Goal: Task Accomplishment & Management: Manage account settings

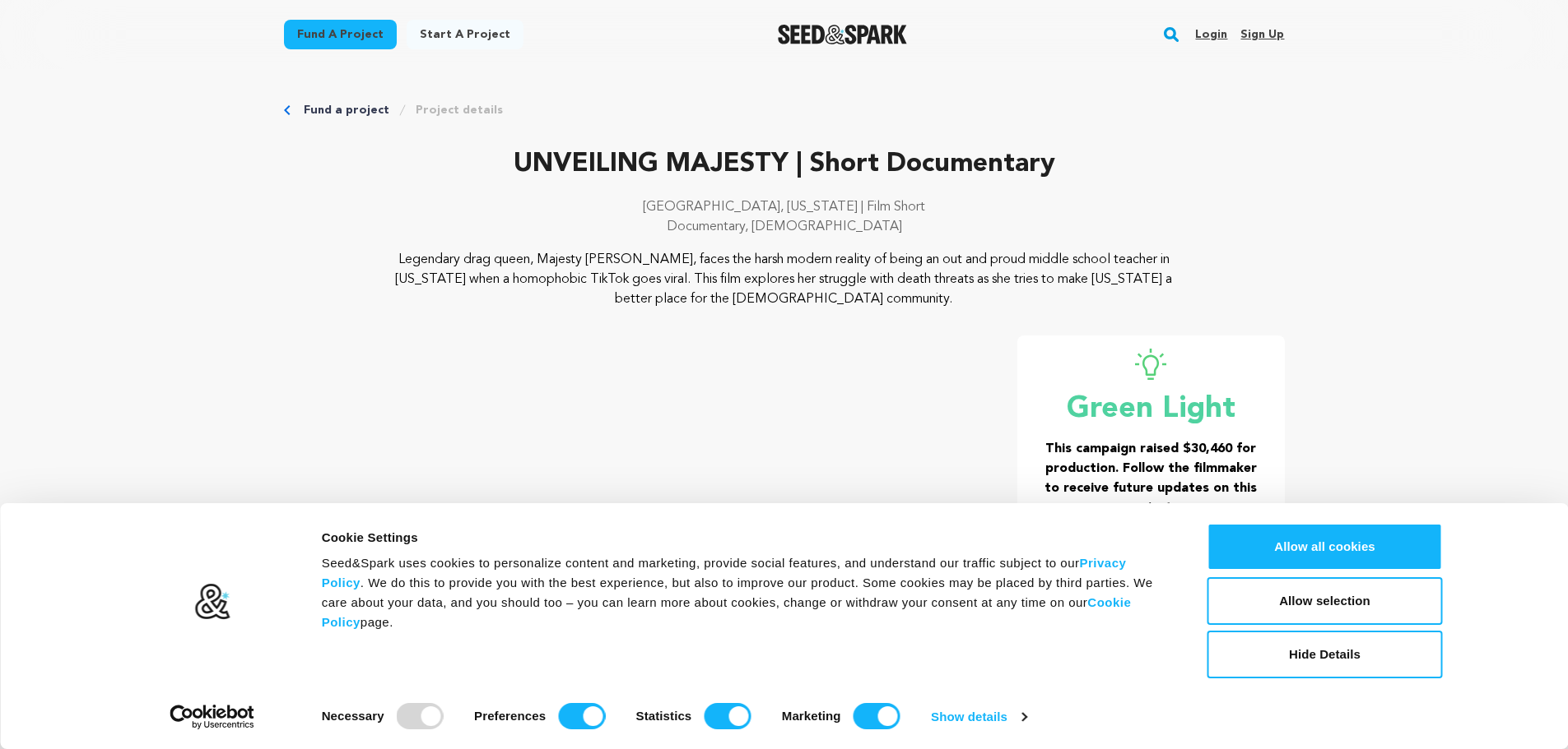
click at [1201, 31] on link "Login" at bounding box center [1211, 34] width 32 height 26
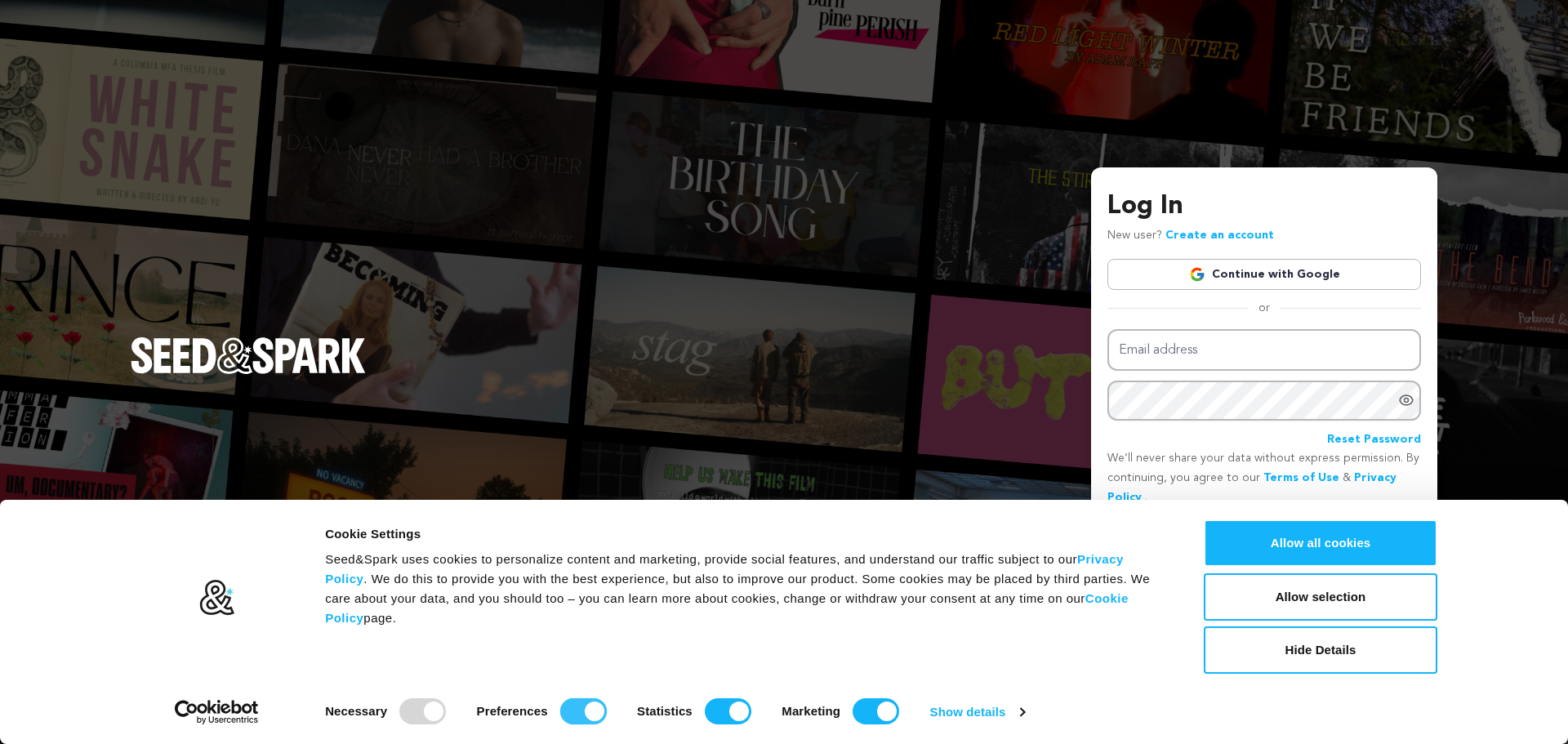
click at [588, 713] on input "Preferences" at bounding box center [584, 711] width 47 height 26
checkbox input "false"
click at [703, 709] on div "Statistics" at bounding box center [694, 711] width 114 height 26
click at [726, 709] on input "Statistics" at bounding box center [728, 711] width 47 height 26
checkbox input "false"
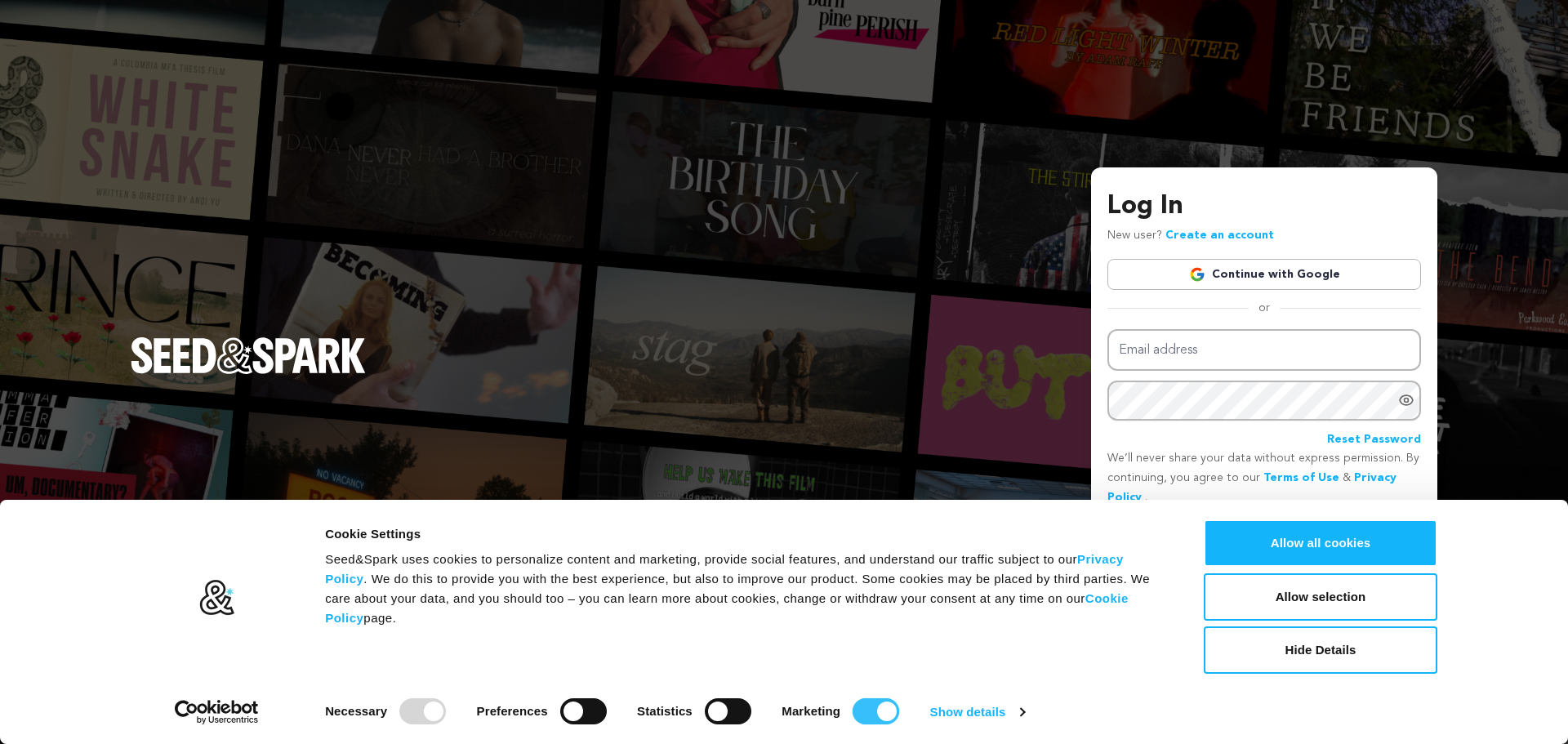
click at [866, 701] on input "Marketing" at bounding box center [876, 711] width 47 height 26
checkbox input "false"
click at [1285, 607] on button "Allow selection" at bounding box center [1321, 596] width 234 height 47
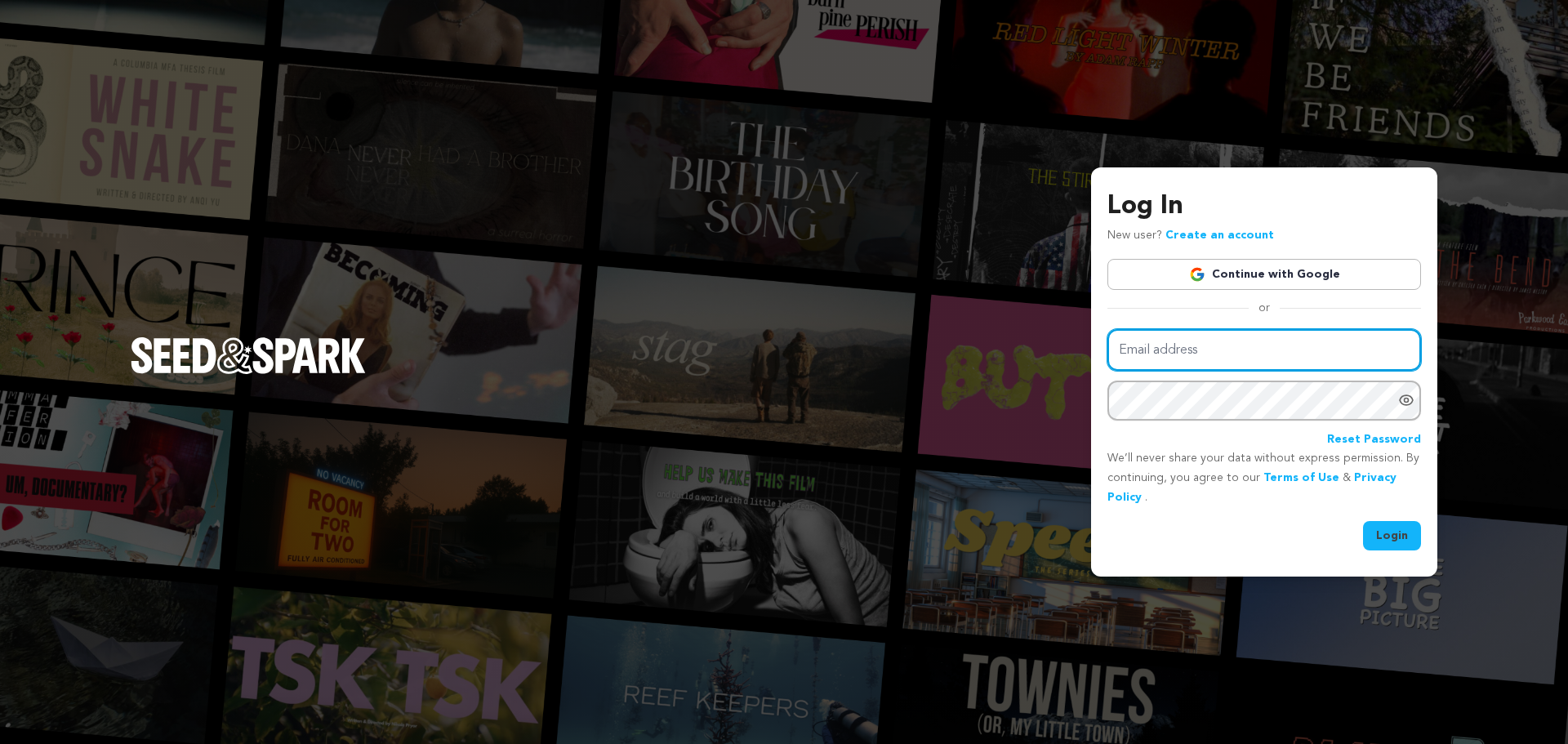
click at [1351, 337] on input "Email address" at bounding box center [1264, 349] width 313 height 41
click at [1339, 279] on link "Continue with Google" at bounding box center [1264, 274] width 313 height 31
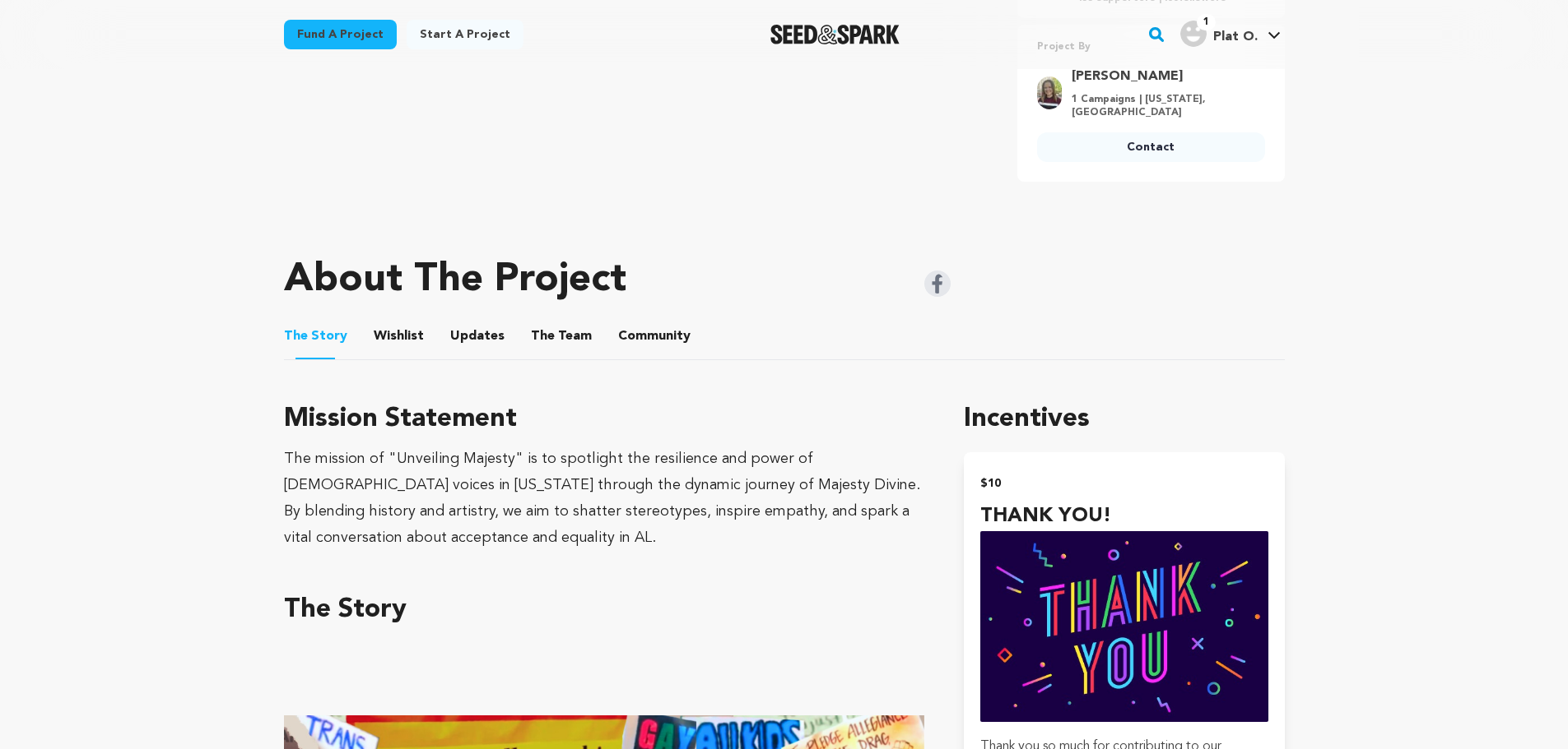
scroll to position [905, 0]
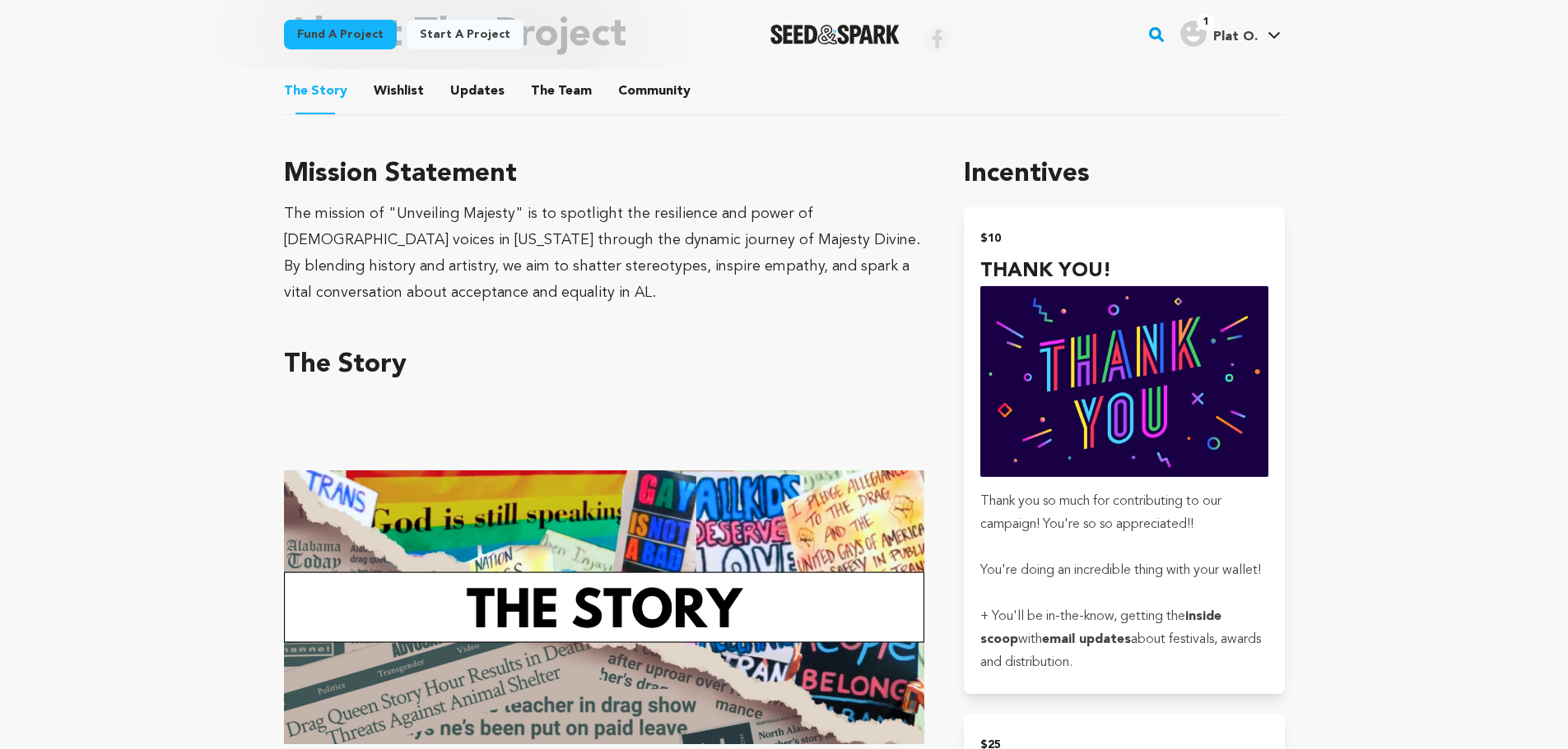
click at [476, 95] on button "Updates" at bounding box center [477, 95] width 40 height 40
